Goal: Transaction & Acquisition: Download file/media

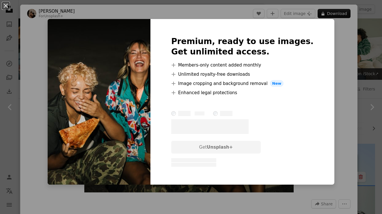
scroll to position [2408, 0]
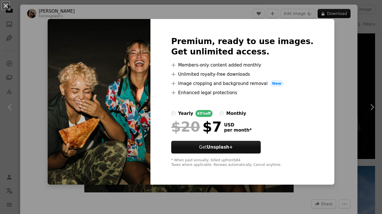
click at [338, 100] on div "An X shape Premium, ready to use images. Get unlimited access. A plus sign Memb…" at bounding box center [191, 107] width 382 height 214
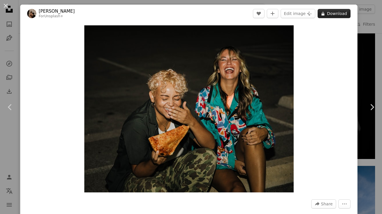
click at [340, 14] on button "A lock Download" at bounding box center [333, 13] width 33 height 9
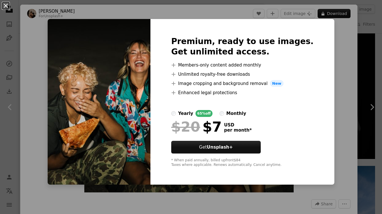
click at [5, 6] on button "An X shape" at bounding box center [5, 5] width 7 height 7
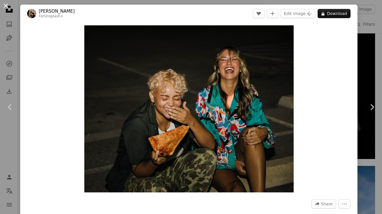
click at [5, 4] on button "An X shape" at bounding box center [5, 5] width 7 height 7
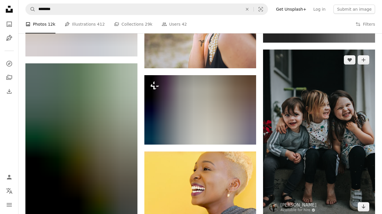
scroll to position [4128, 0]
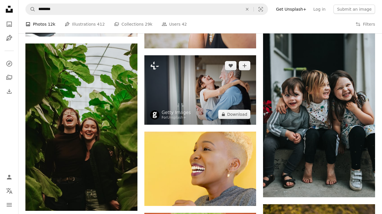
click at [227, 84] on img at bounding box center [200, 90] width 112 height 70
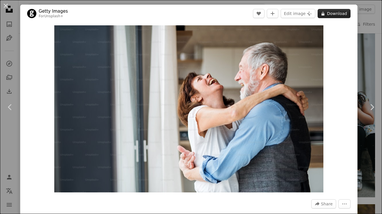
click at [340, 14] on button "A lock Download" at bounding box center [333, 13] width 33 height 9
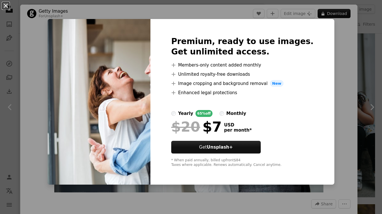
click at [6, 7] on button "An X shape" at bounding box center [5, 5] width 7 height 7
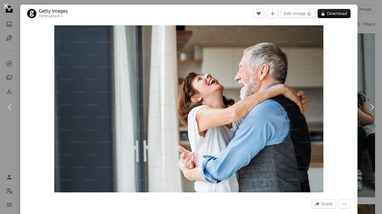
click at [5, 5] on button "An X shape" at bounding box center [5, 5] width 7 height 7
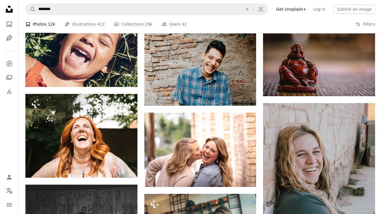
scroll to position [6008, 0]
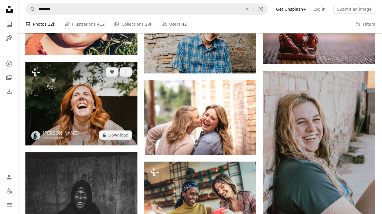
click at [79, 94] on img at bounding box center [81, 104] width 112 height 84
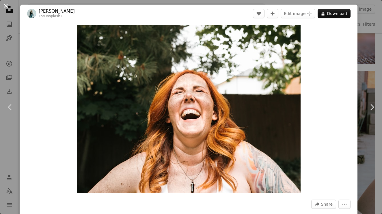
click at [5, 7] on button "An X shape" at bounding box center [5, 5] width 7 height 7
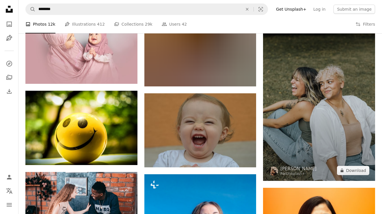
scroll to position [6644, 0]
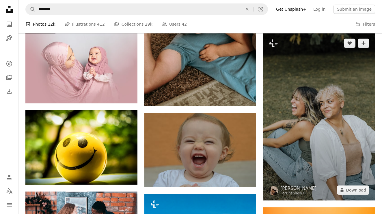
click at [313, 155] on img at bounding box center [319, 117] width 112 height 168
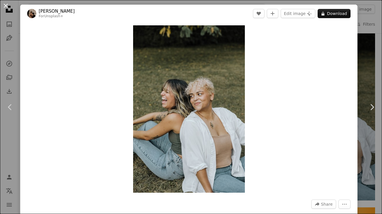
click at [5, 7] on button "An X shape" at bounding box center [5, 5] width 7 height 7
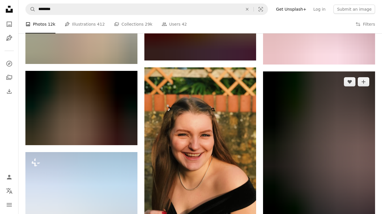
scroll to position [11352, 0]
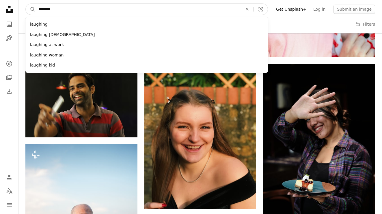
drag, startPoint x: 110, startPoint y: 10, endPoint x: 105, endPoint y: 4, distance: 7.8
click at [105, 4] on input "********" at bounding box center [137, 9] width 205 height 11
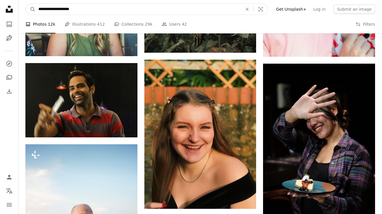
type input "**********"
click at [31, 9] on button "A magnifying glass" at bounding box center [31, 9] width 10 height 11
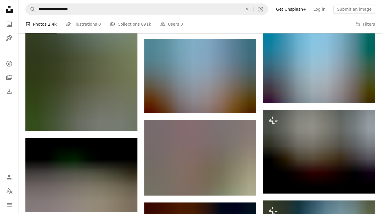
scroll to position [611, 0]
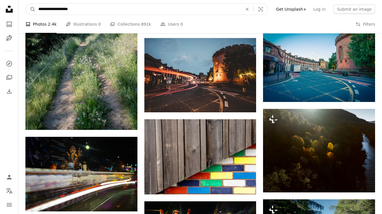
click at [83, 11] on input "**********" at bounding box center [137, 9] width 205 height 11
type input "**********"
click at [31, 9] on button "A magnifying glass" at bounding box center [31, 9] width 10 height 11
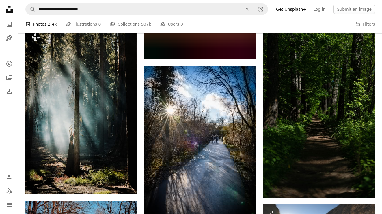
scroll to position [3966, 0]
